Goal: Task Accomplishment & Management: Use online tool/utility

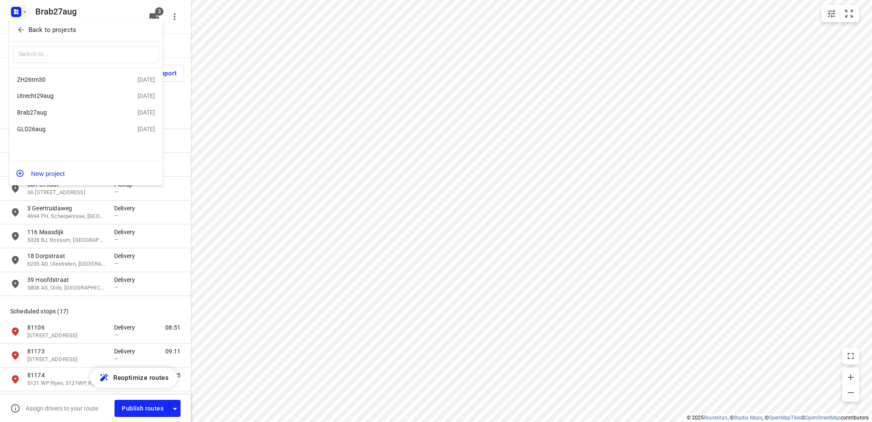
click at [39, 94] on div "Utrecht29aug" at bounding box center [66, 95] width 98 height 7
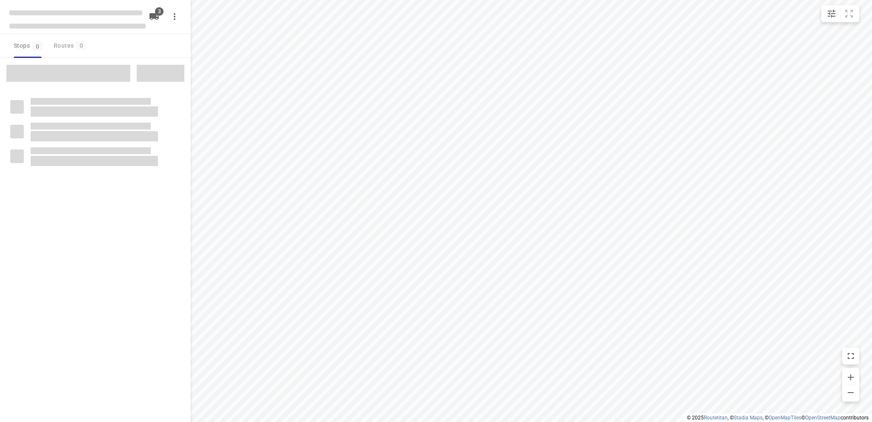
type input "distance"
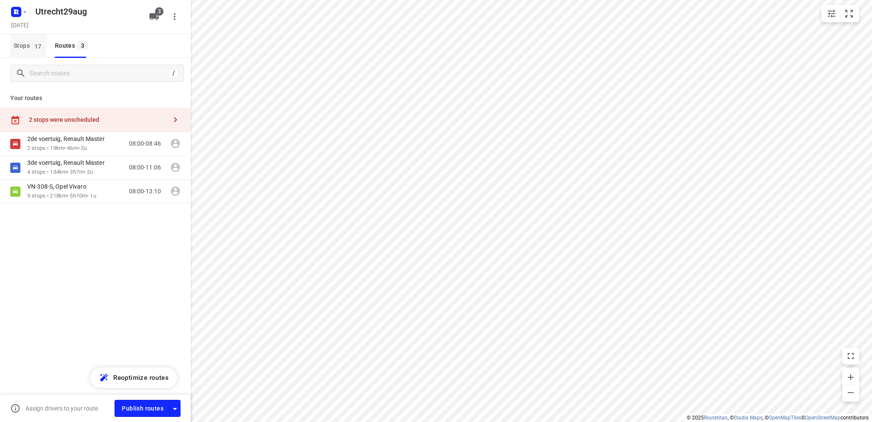
click at [23, 43] on span "Stops 17" at bounding box center [30, 45] width 33 height 11
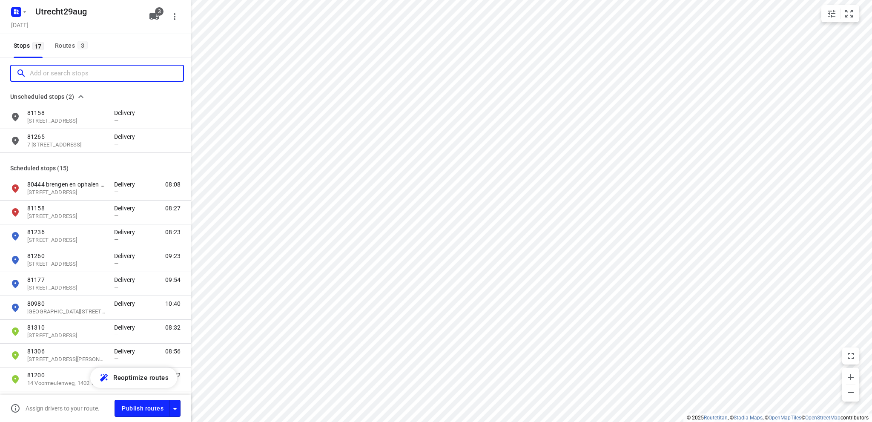
click at [49, 73] on input "Add or search stops" at bounding box center [106, 73] width 153 height 13
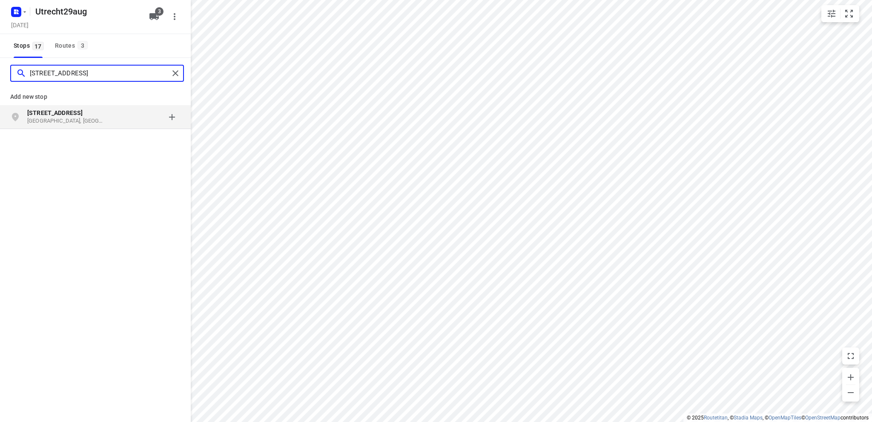
type input "[STREET_ADDRESS]"
click at [64, 115] on b "[STREET_ADDRESS]" at bounding box center [54, 112] width 55 height 7
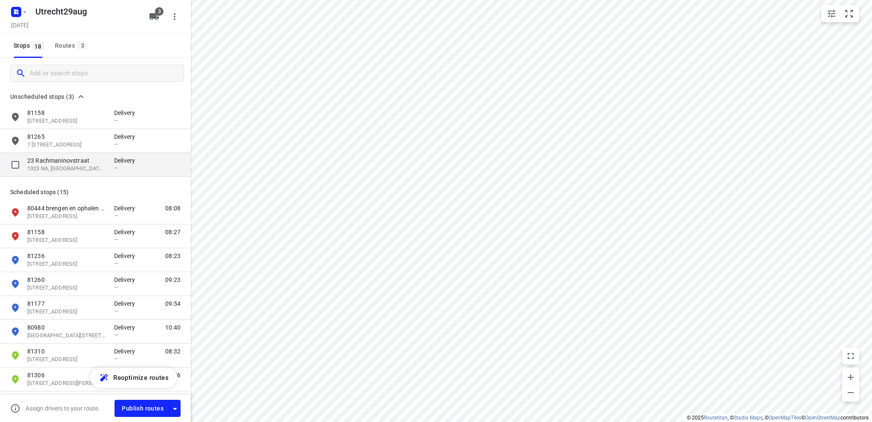
click at [48, 163] on p "23 Rachmaninovstraat" at bounding box center [66, 160] width 78 height 9
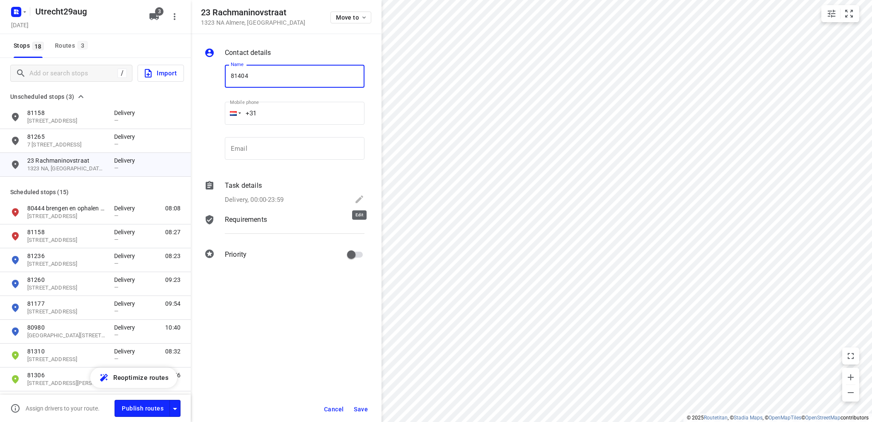
type input "81404"
click at [358, 197] on icon at bounding box center [359, 199] width 10 height 10
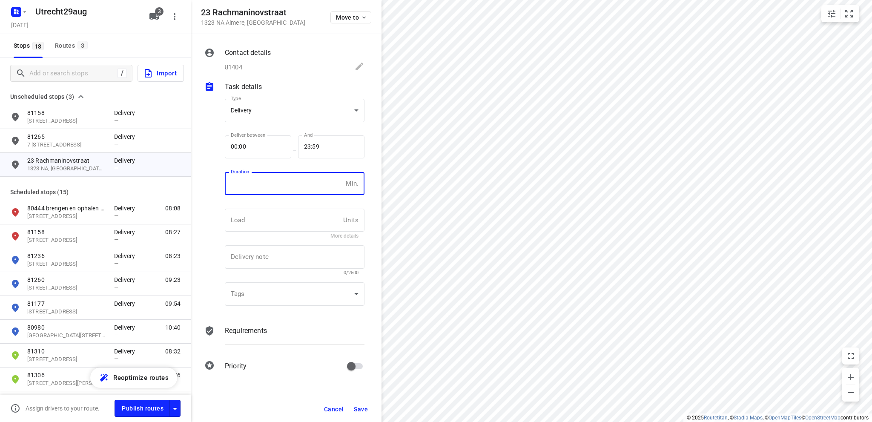
click at [276, 188] on input "number" at bounding box center [283, 183] width 117 height 23
type input "10"
click at [359, 407] on span "Save" at bounding box center [361, 409] width 14 height 7
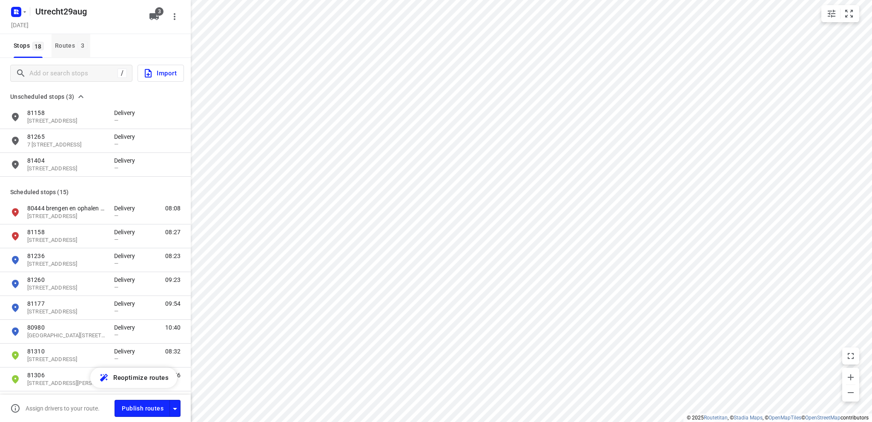
click at [66, 41] on div "Routes 3" at bounding box center [72, 45] width 35 height 11
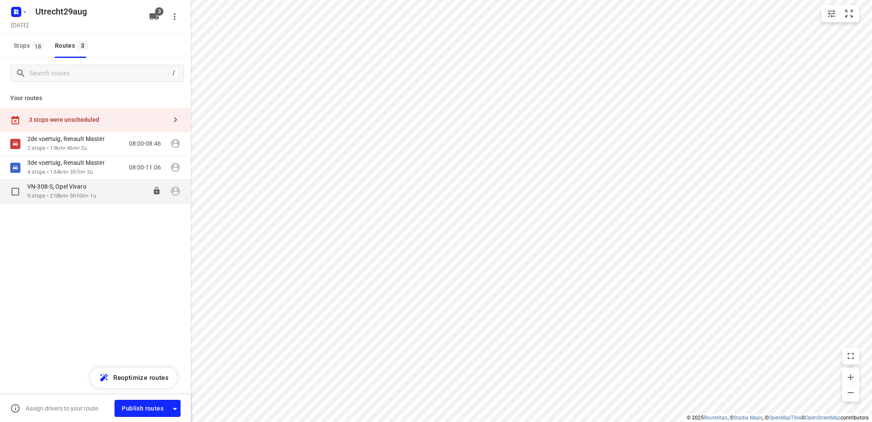
click at [52, 191] on div "VN-308-S, Opel Vivaro" at bounding box center [61, 187] width 69 height 9
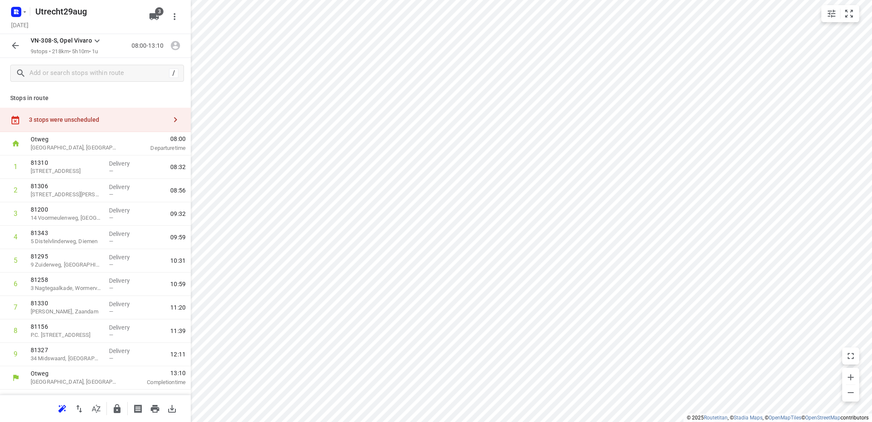
click at [73, 118] on div "3 stops were unscheduled" at bounding box center [98, 119] width 138 height 7
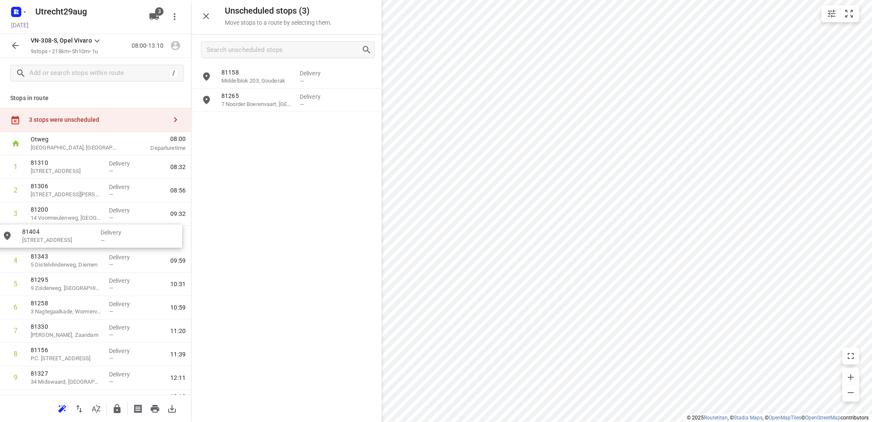
drag, startPoint x: 262, startPoint y: 129, endPoint x: 61, endPoint y: 245, distance: 232.2
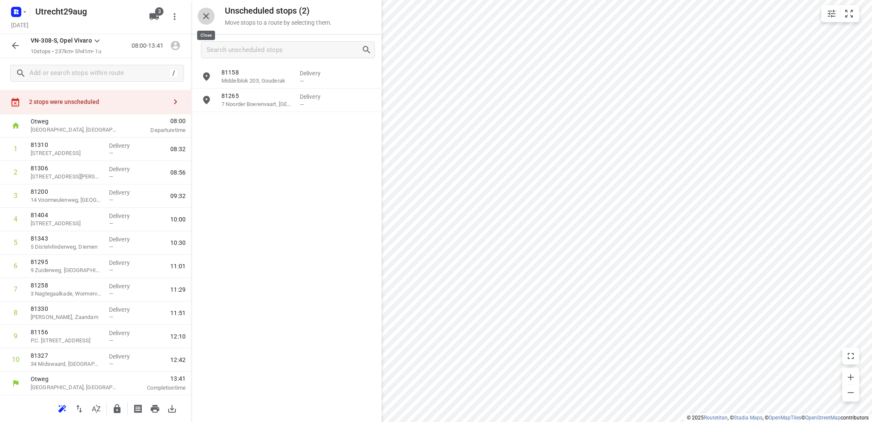
click at [207, 15] on icon "button" at bounding box center [206, 16] width 6 height 6
